Goal: Information Seeking & Learning: Learn about a topic

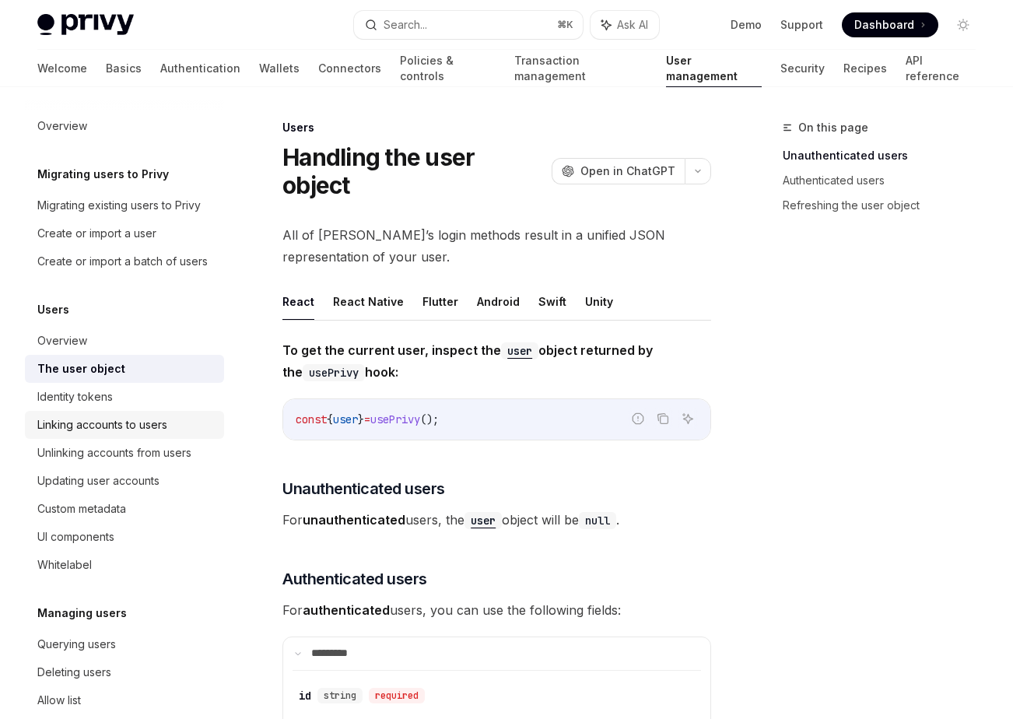
click at [141, 428] on div "Linking accounts to users" at bounding box center [102, 424] width 130 height 19
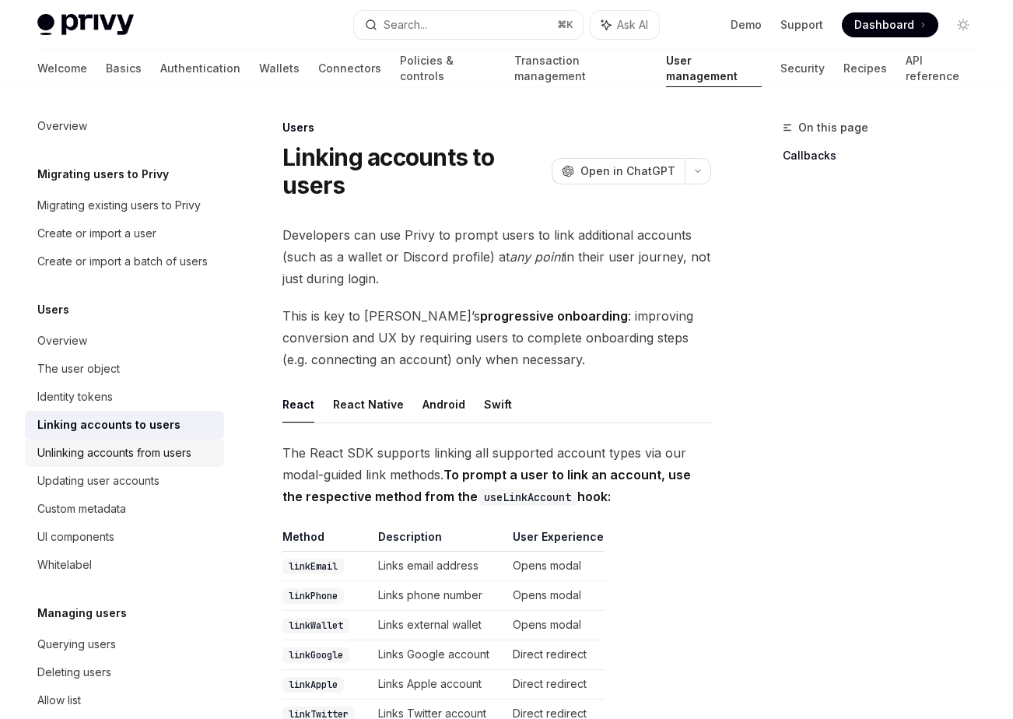
click at [135, 457] on div "Unlinking accounts from users" at bounding box center [114, 452] width 154 height 19
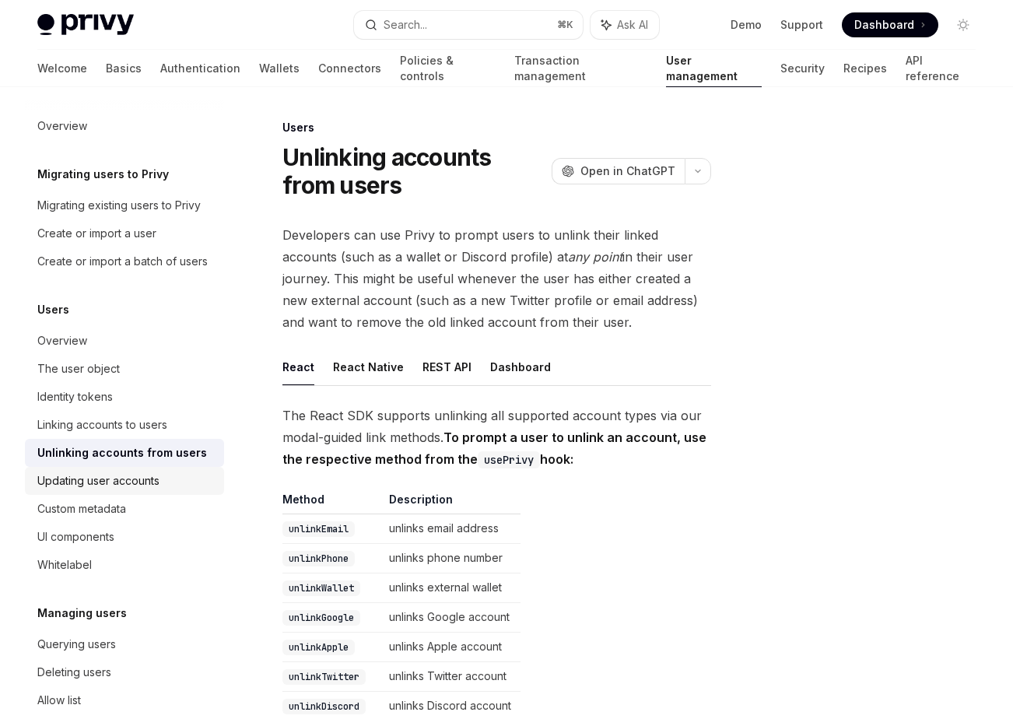
click at [125, 480] on div "Updating user accounts" at bounding box center [98, 480] width 122 height 19
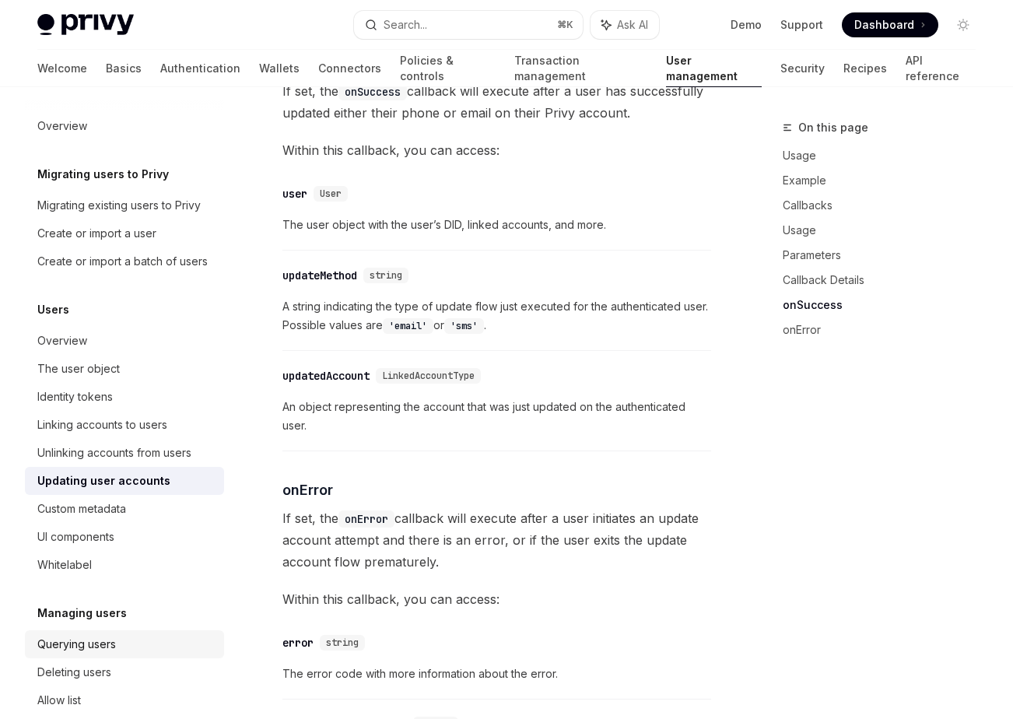
scroll to position [1886, 0]
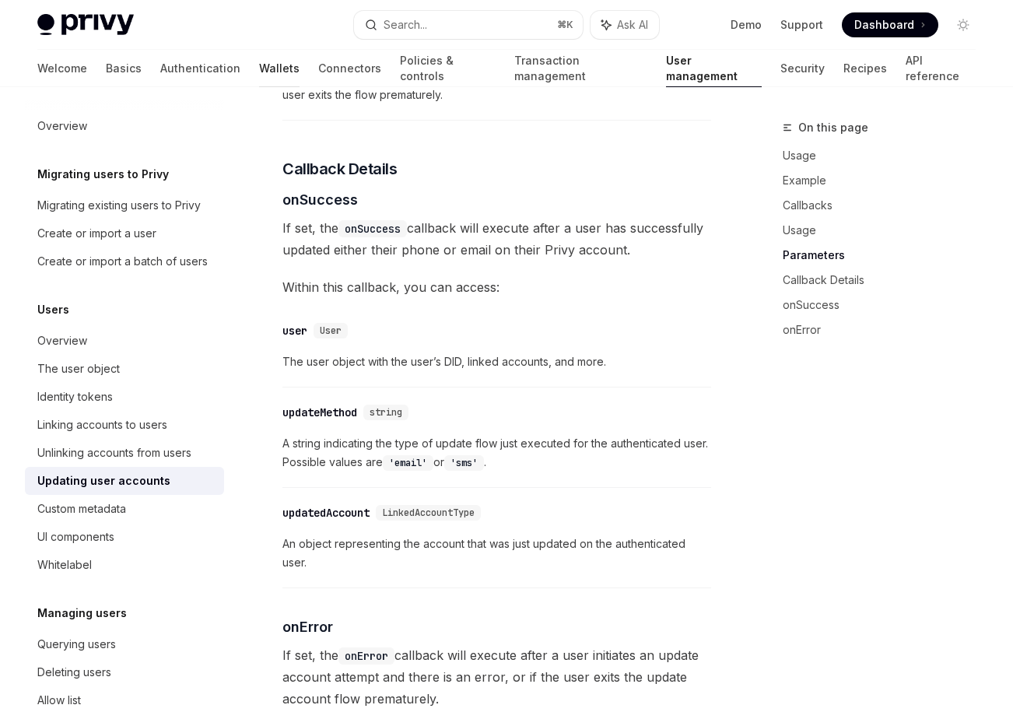
click at [259, 68] on link "Wallets" at bounding box center [279, 68] width 40 height 37
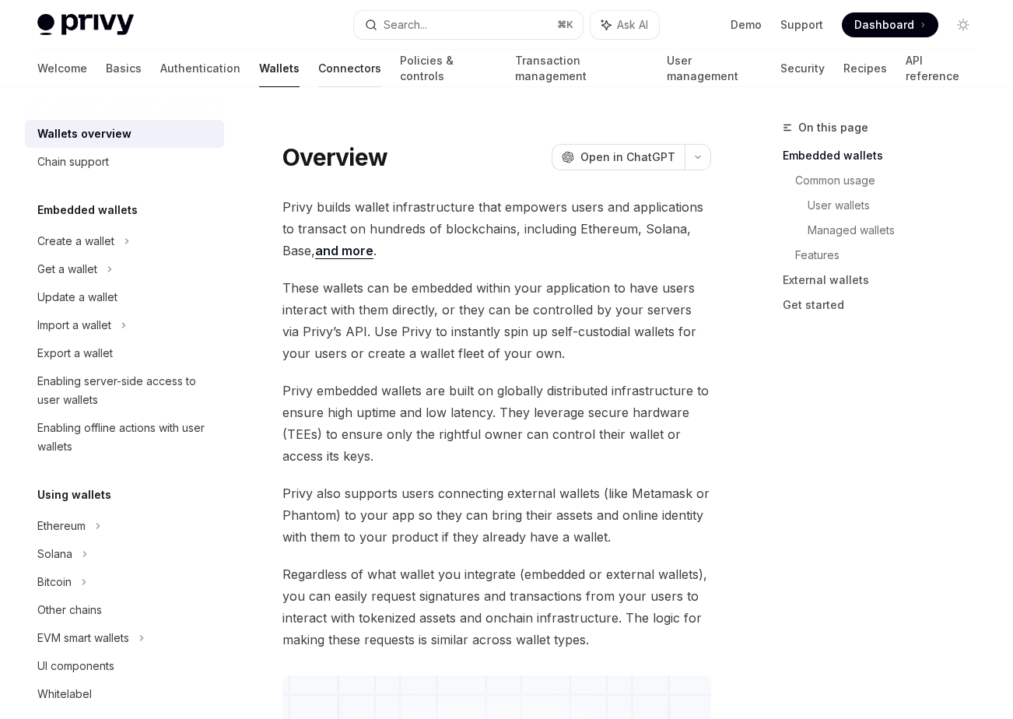
click at [318, 66] on link "Connectors" at bounding box center [349, 68] width 63 height 37
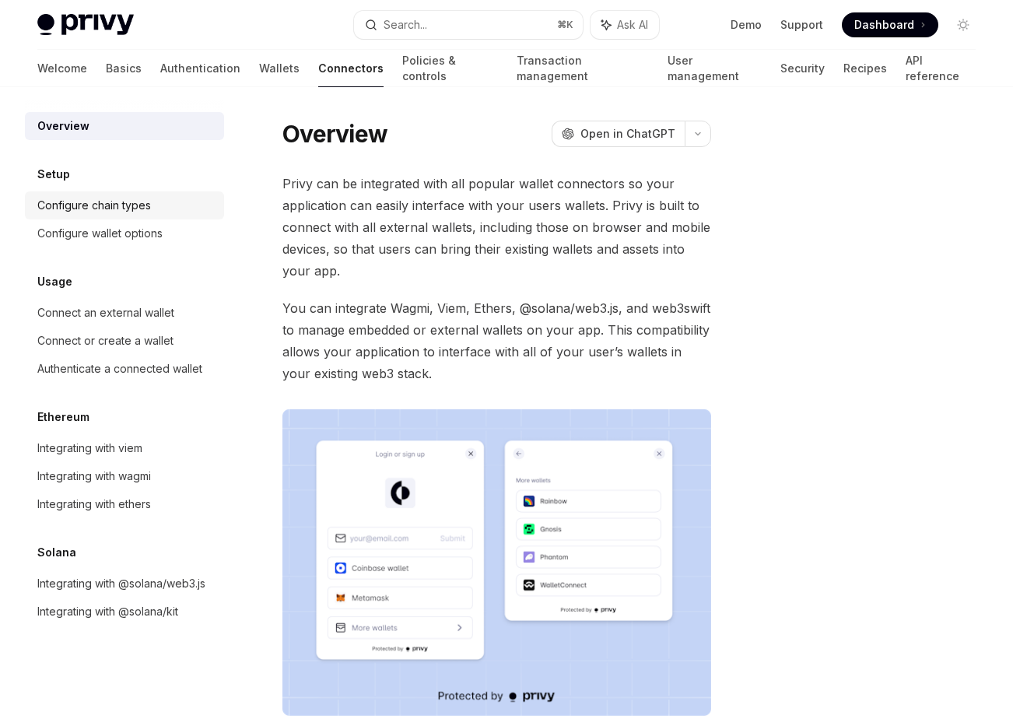
click at [106, 200] on div "Configure chain types" at bounding box center [94, 205] width 114 height 19
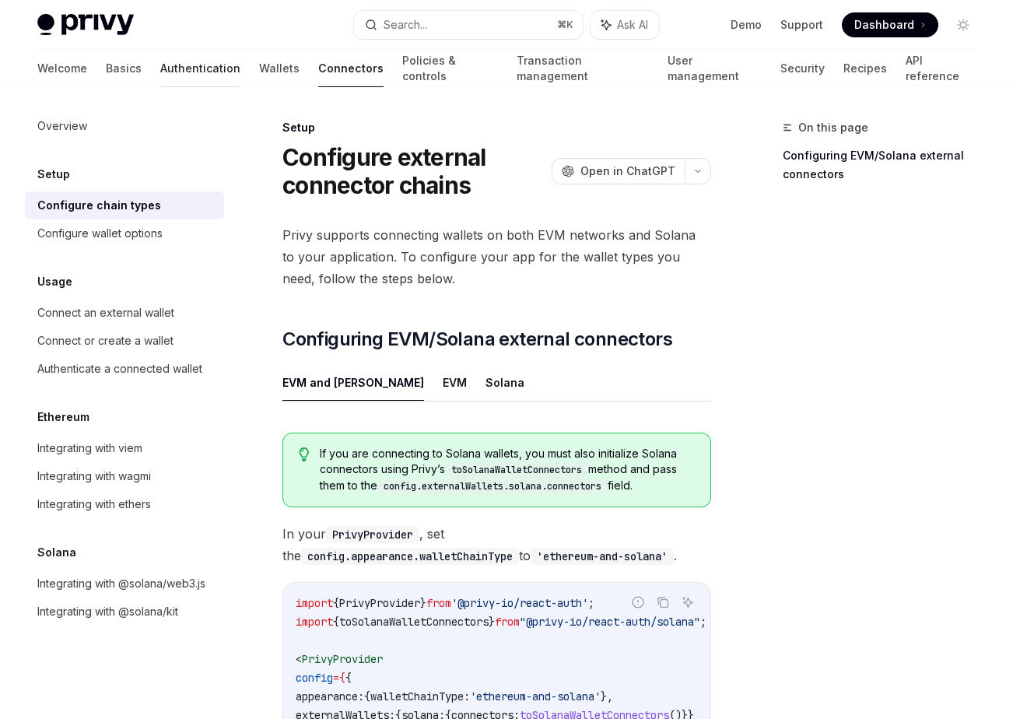
click at [160, 67] on link "Authentication" at bounding box center [200, 68] width 80 height 37
type textarea "*"
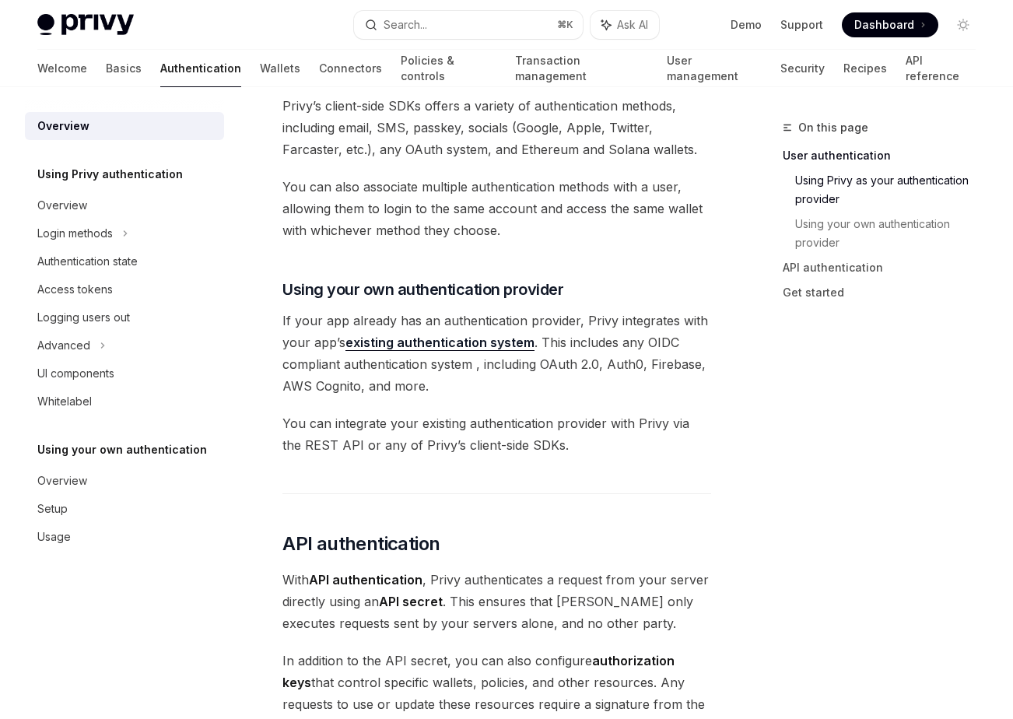
scroll to position [591, 0]
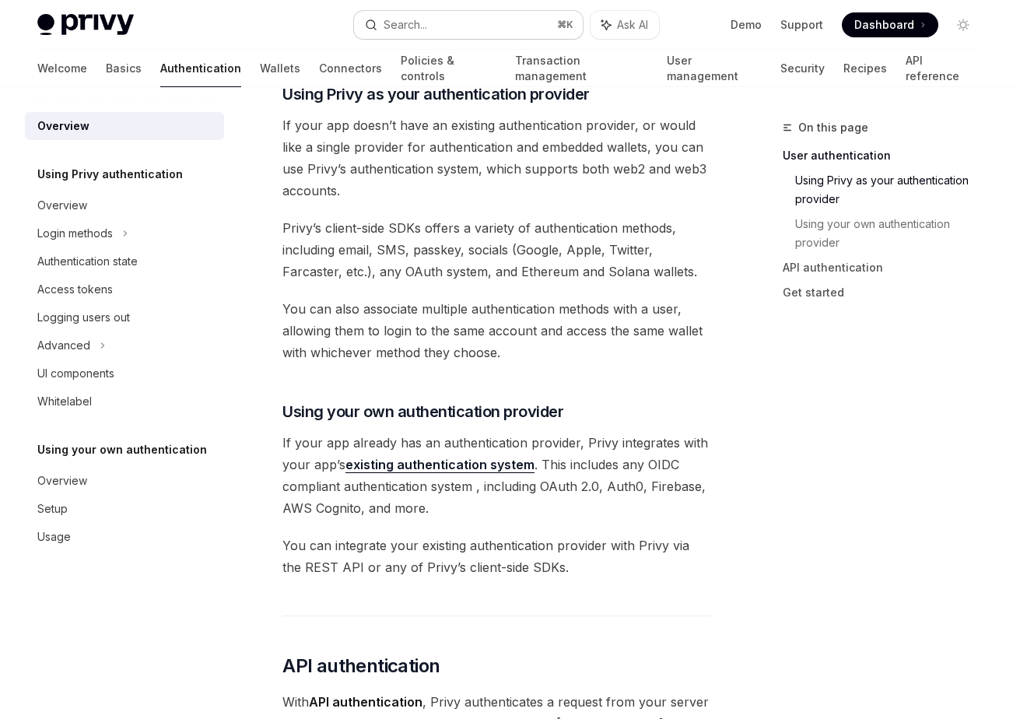
click at [408, 33] on div "Search..." at bounding box center [406, 25] width 44 height 19
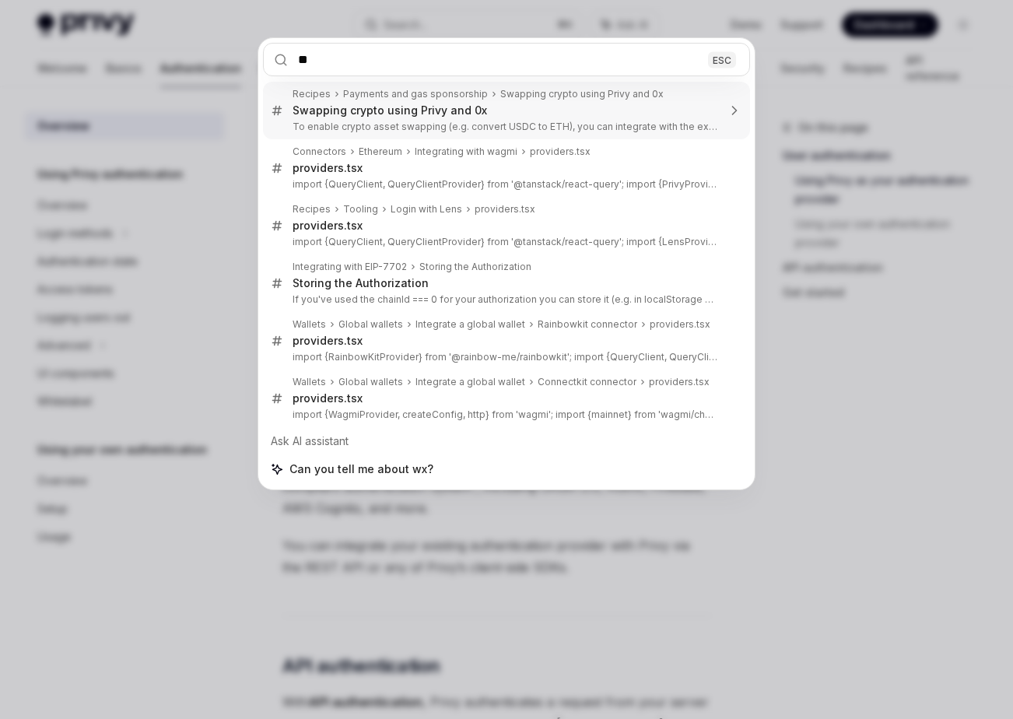
type input "*"
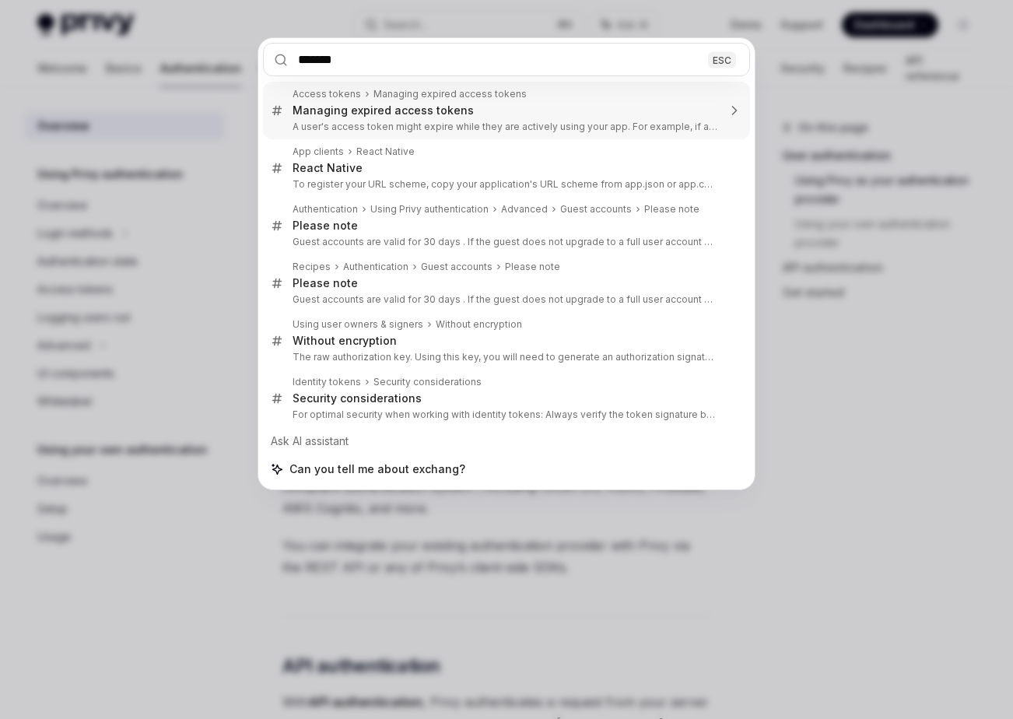
type input "********"
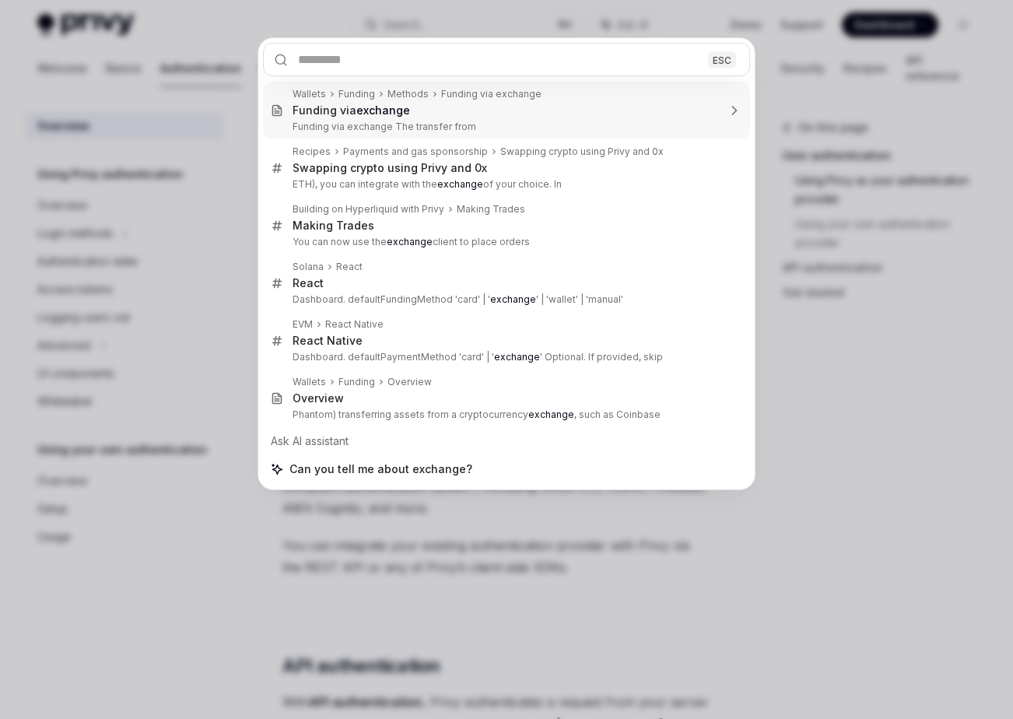
type textarea "*"
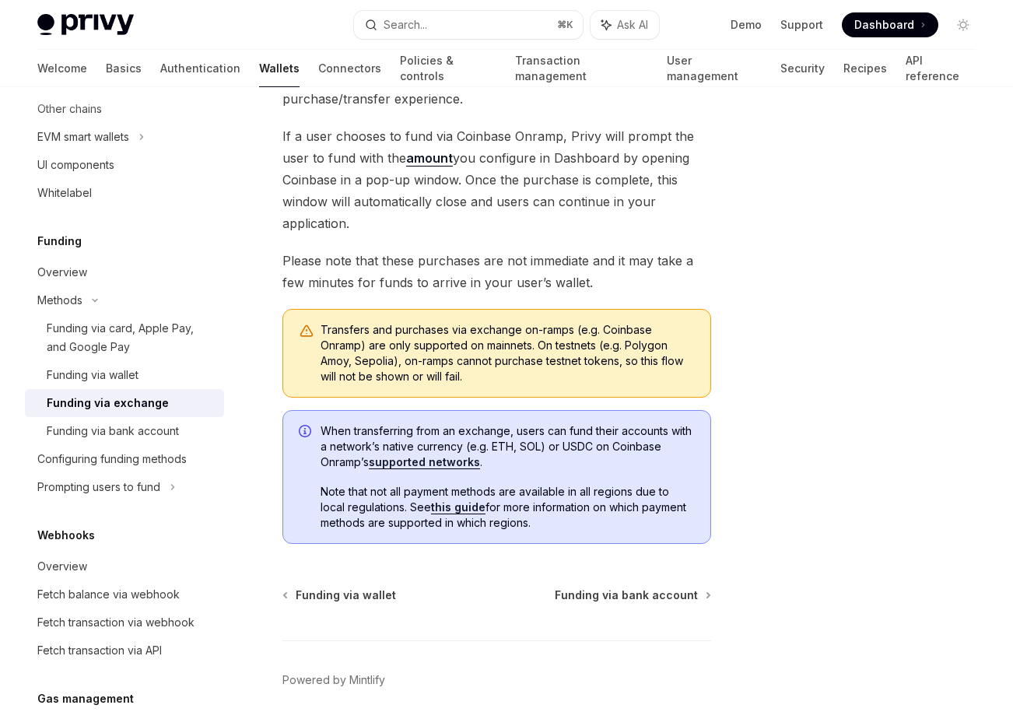
scroll to position [227, 0]
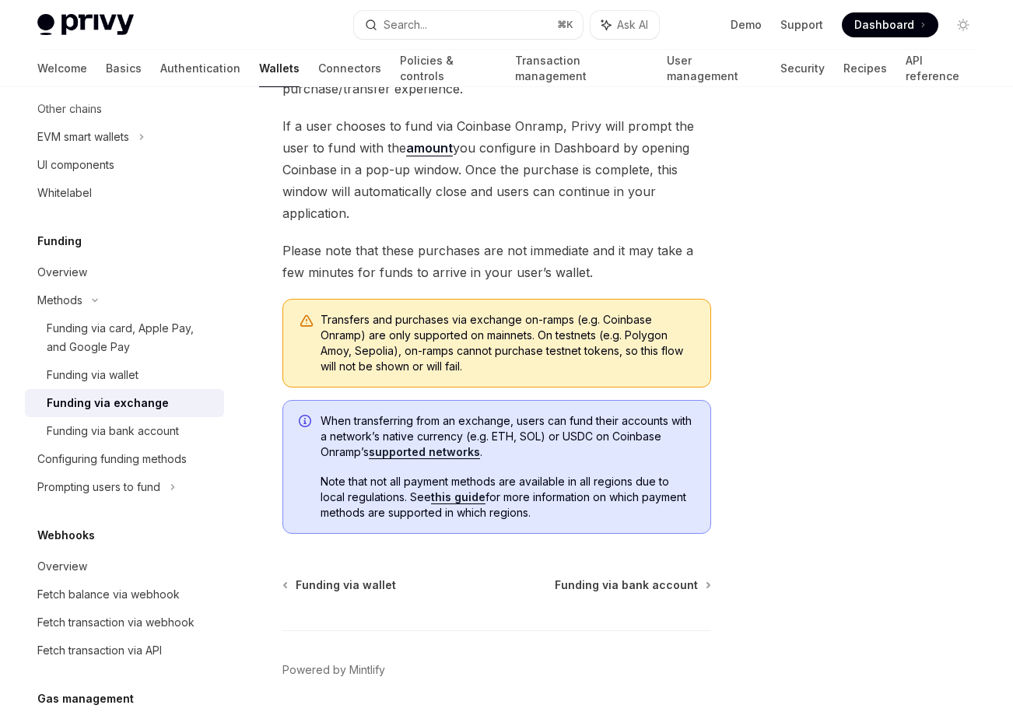
drag, startPoint x: 321, startPoint y: 416, endPoint x: 545, endPoint y: 511, distance: 243.3
click at [545, 511] on div "When transferring from an exchange, users can fund their accounts with a networ…" at bounding box center [507, 466] width 374 height 107
copy div "When transferring from an exchange, users can fund their accounts with a networ…"
